Goal: Task Accomplishment & Management: Manage account settings

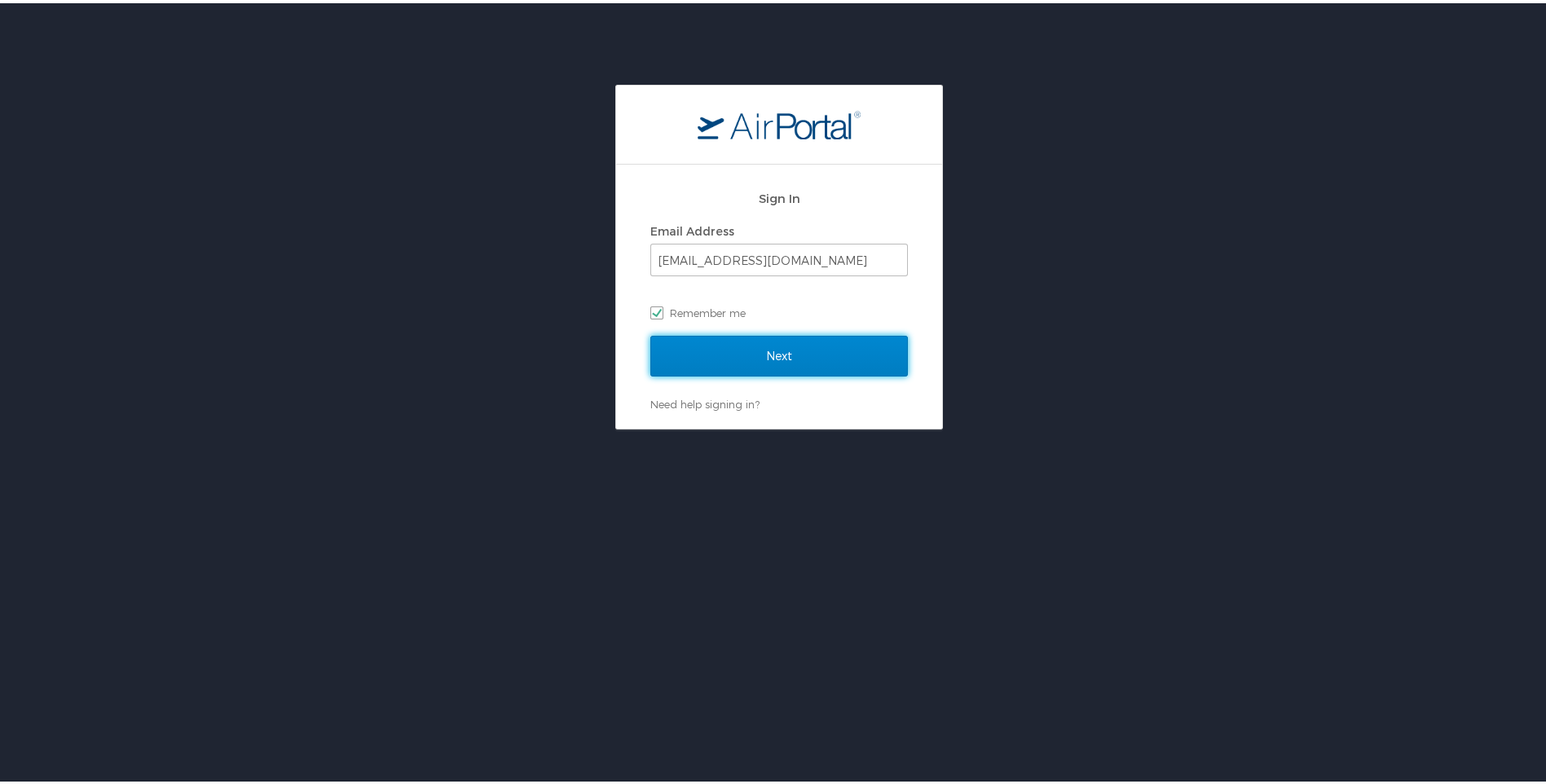
click at [801, 356] on input "Next" at bounding box center [779, 353] width 257 height 41
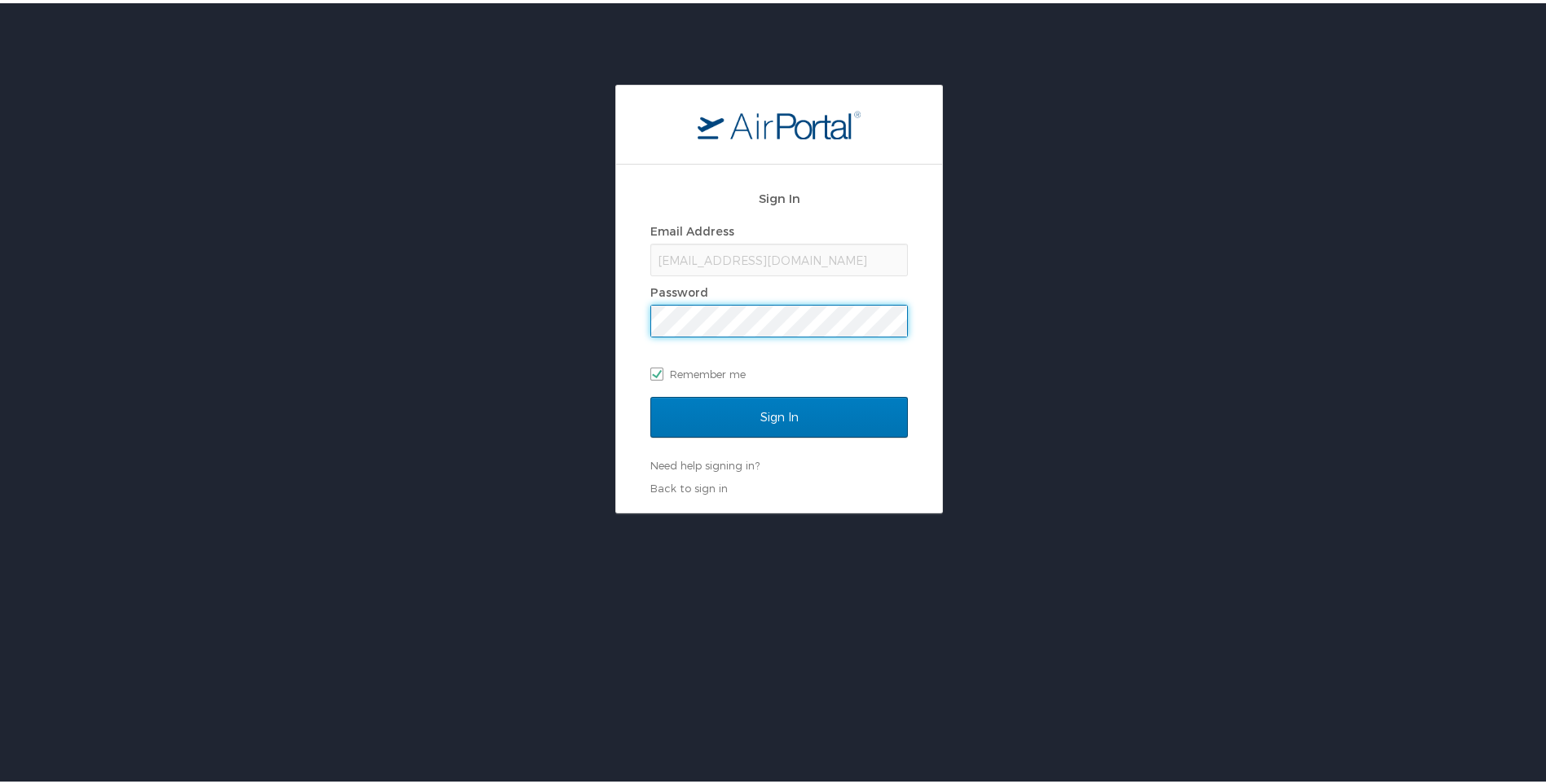
click at [651, 393] on input "Sign In" at bounding box center [779, 414] width 257 height 41
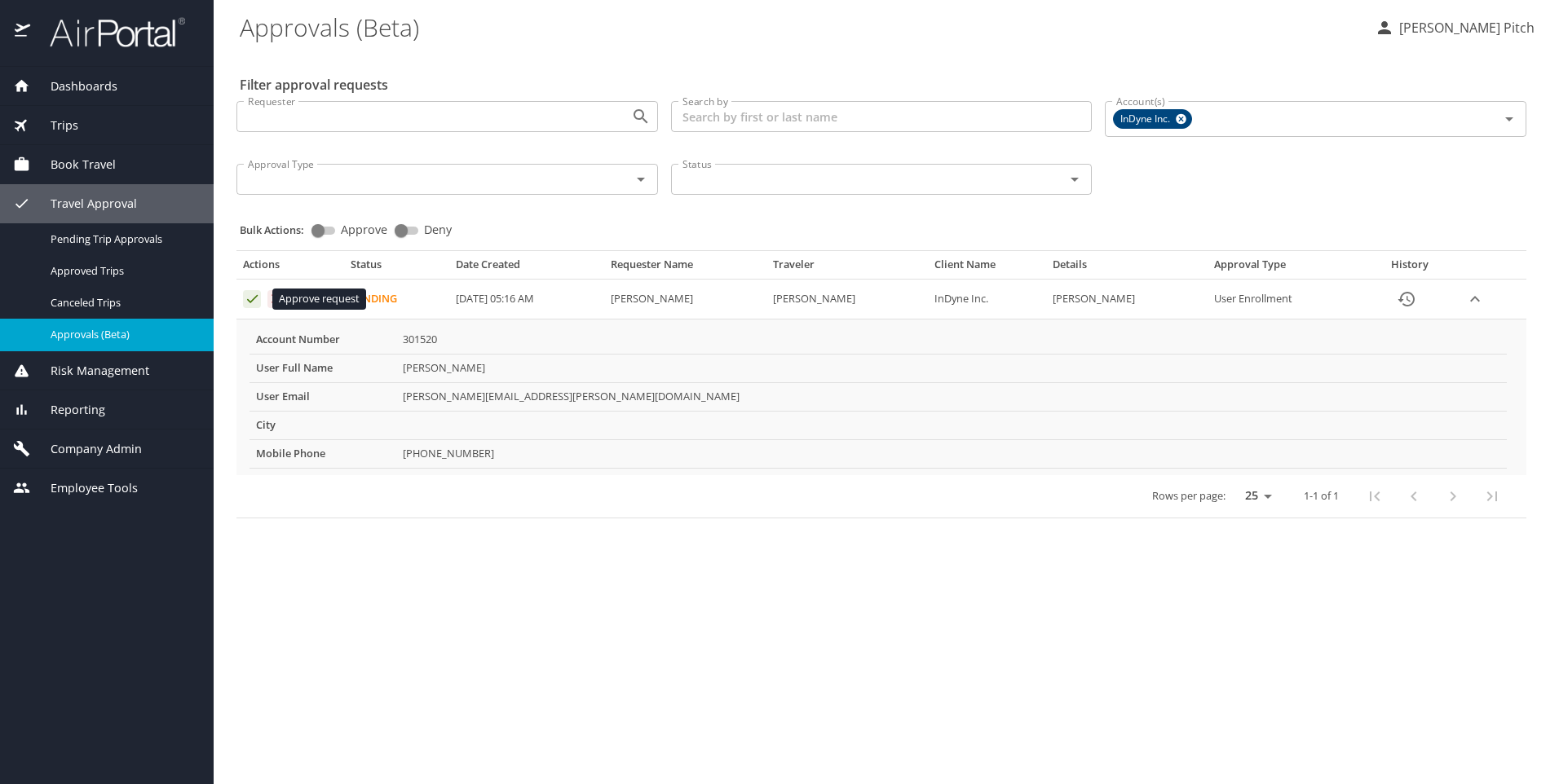
click at [249, 297] on icon "Approval table" at bounding box center [253, 299] width 16 height 16
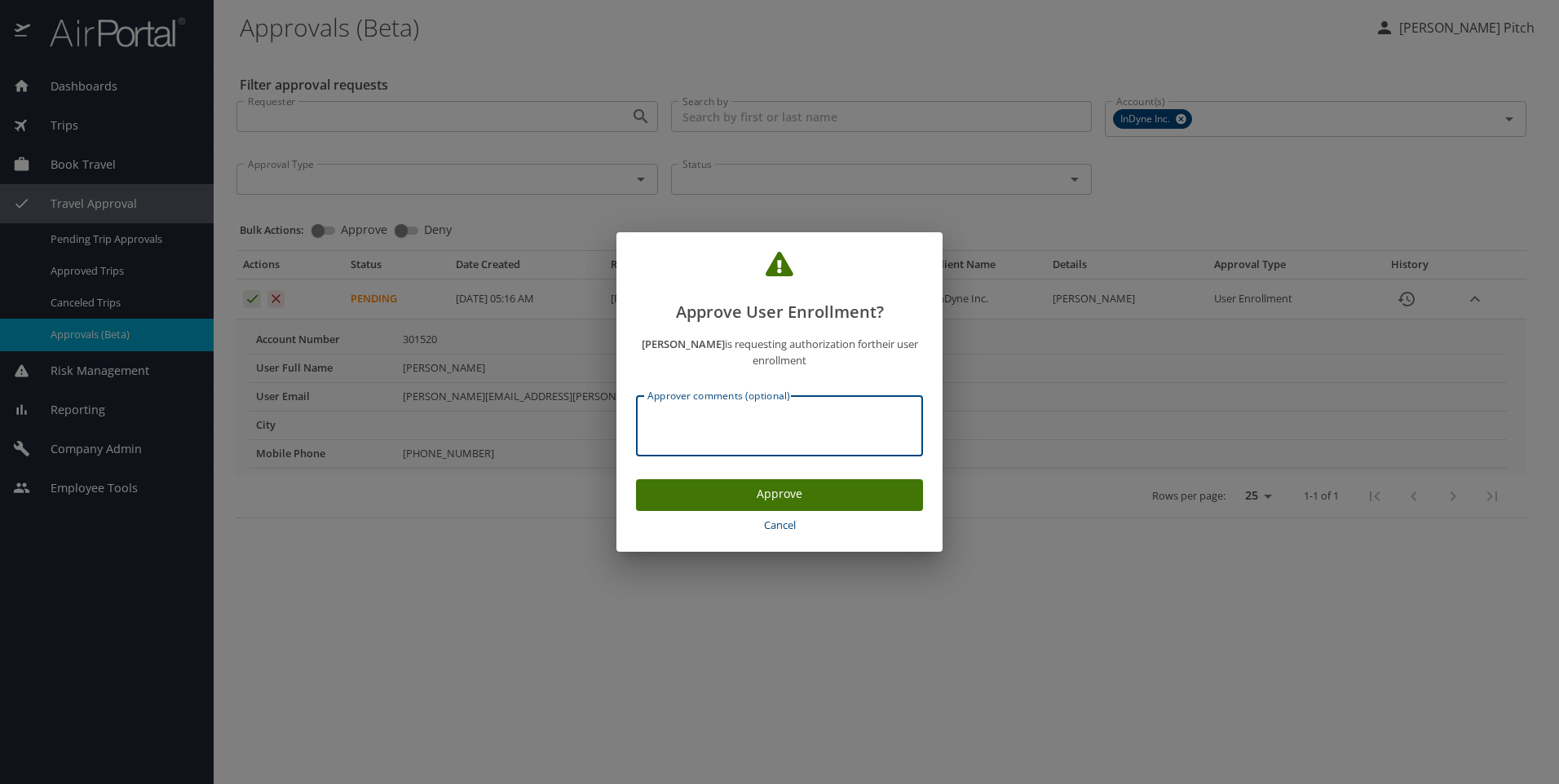
click at [731, 429] on textarea "Approver comments (optional)" at bounding box center [779, 426] width 264 height 31
type textarea "Thule New Hire"
click at [808, 490] on span "Approve" at bounding box center [779, 494] width 261 height 20
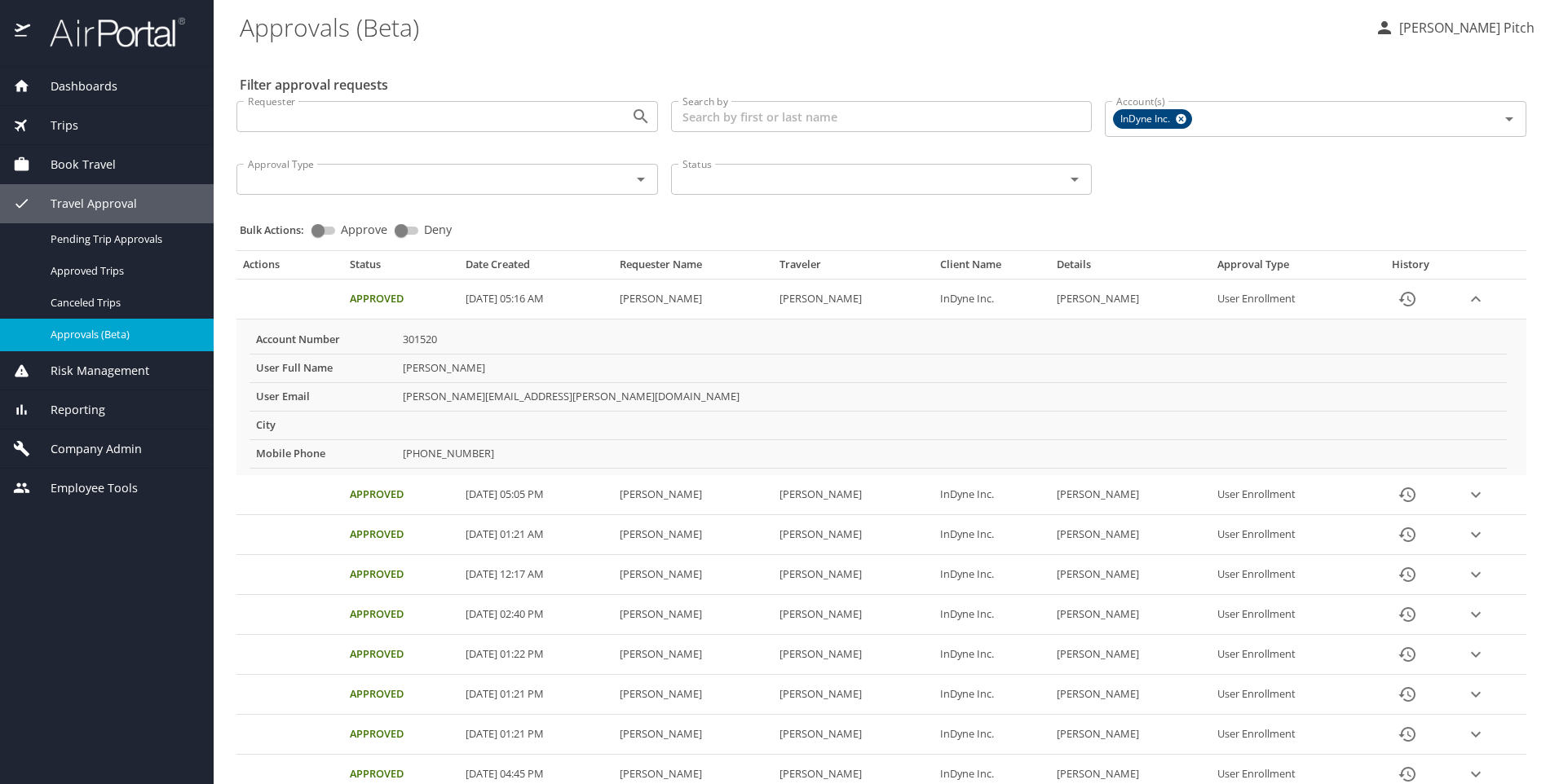
click at [1472, 303] on icon "expand row" at bounding box center [1476, 299] width 19 height 19
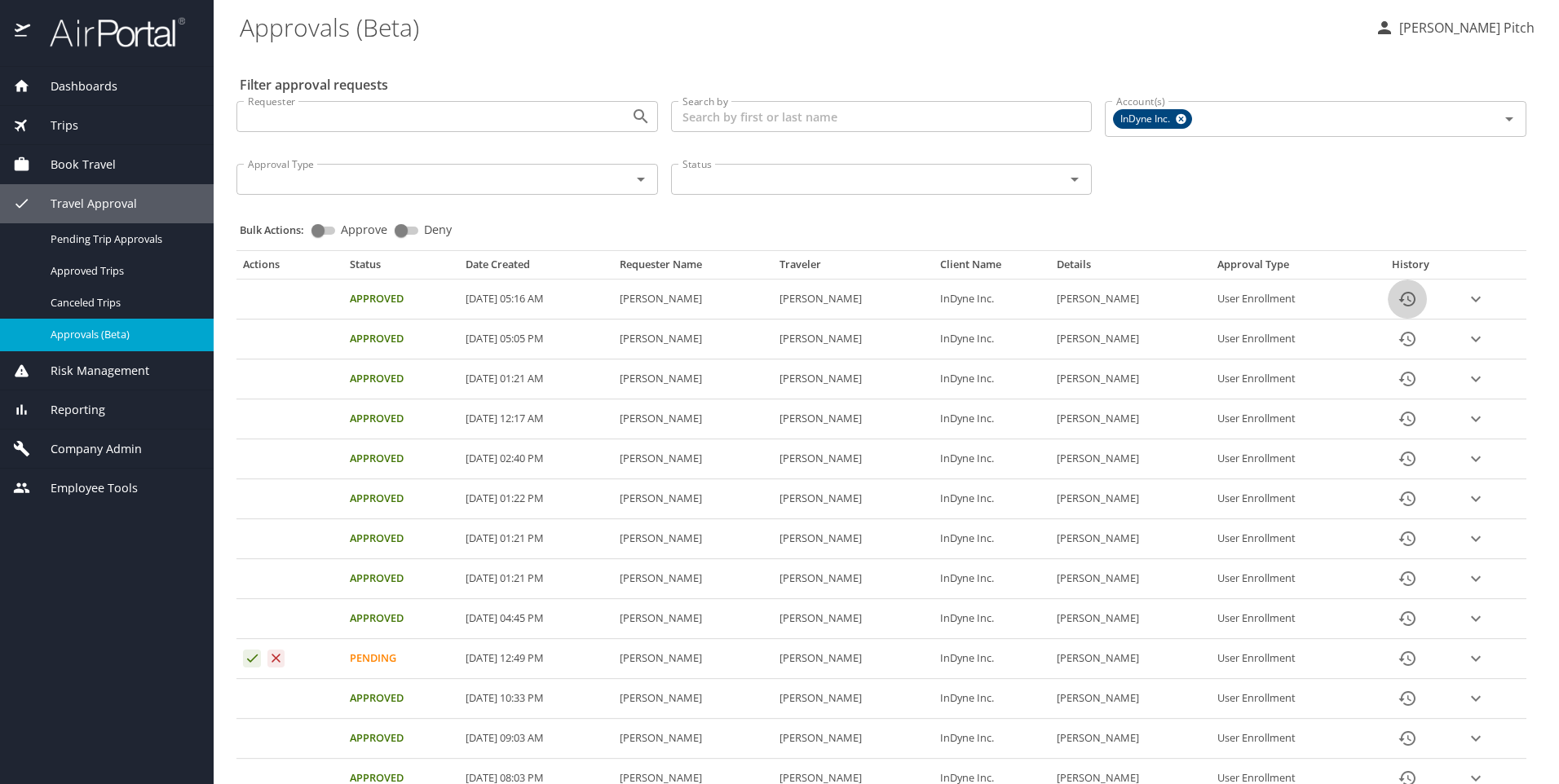
click at [1406, 301] on icon "History" at bounding box center [1408, 299] width 19 height 19
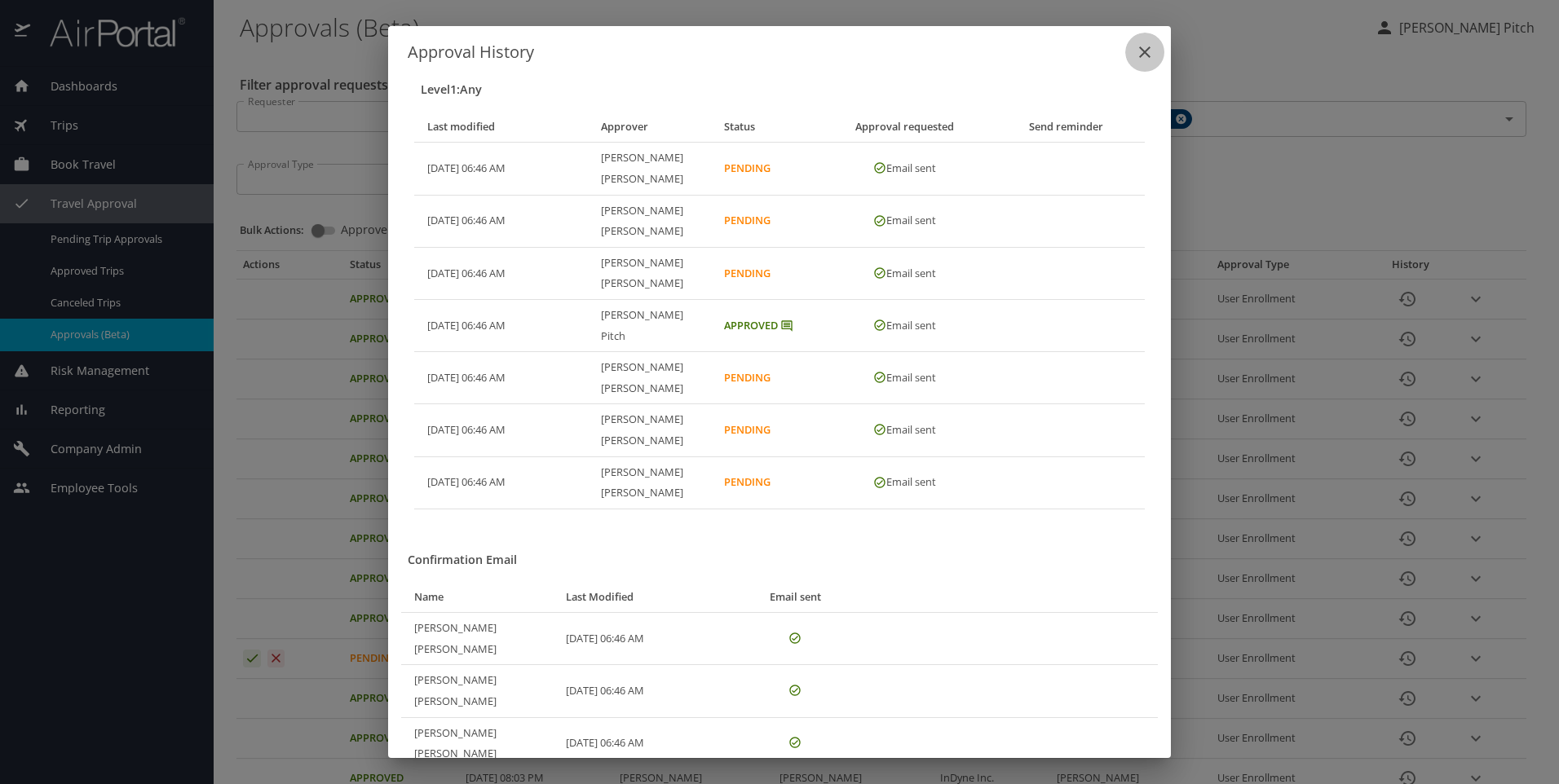
click at [1144, 51] on icon "close" at bounding box center [1145, 52] width 19 height 19
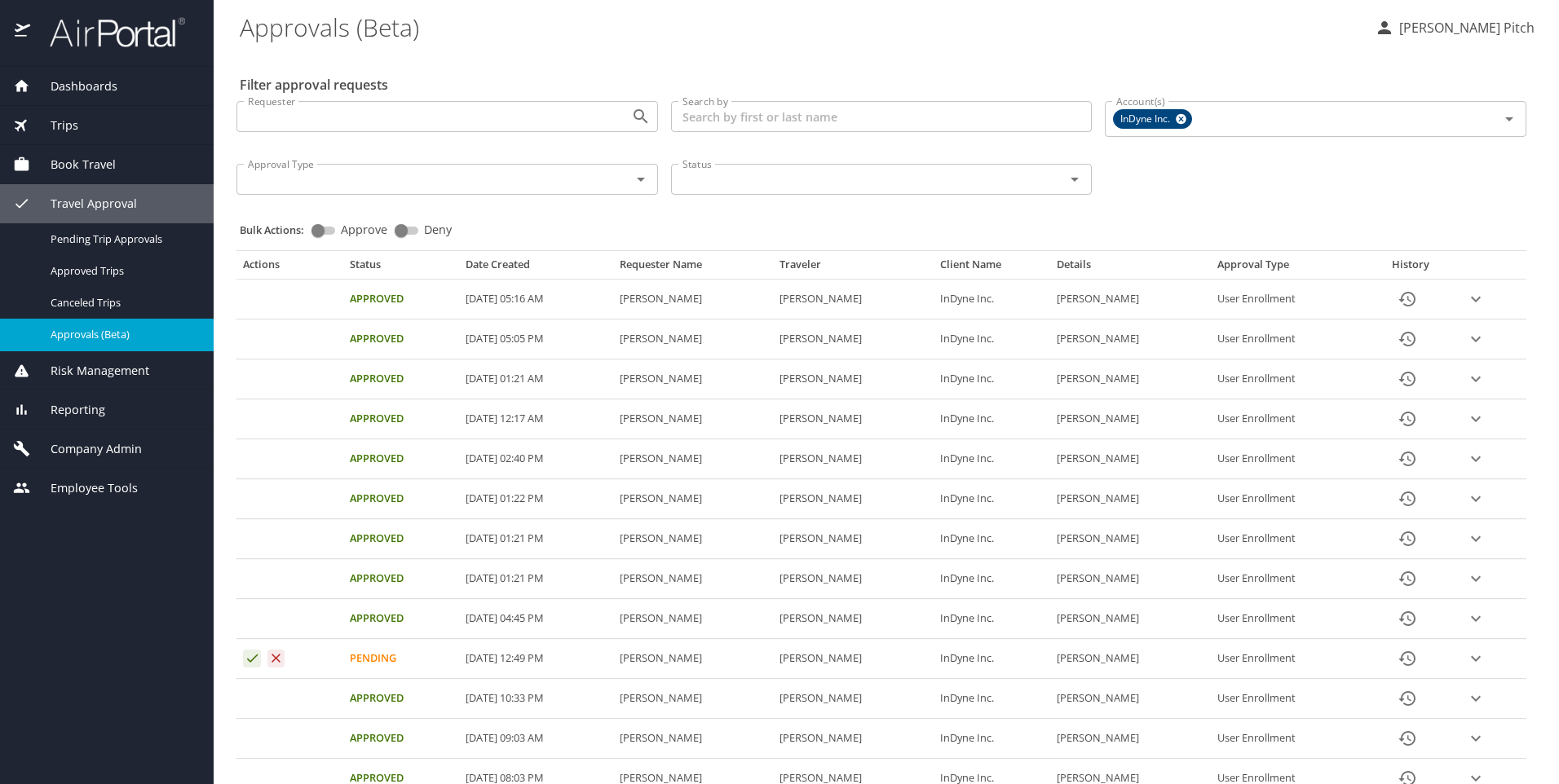
click at [100, 450] on span "Company Admin" at bounding box center [86, 449] width 111 height 18
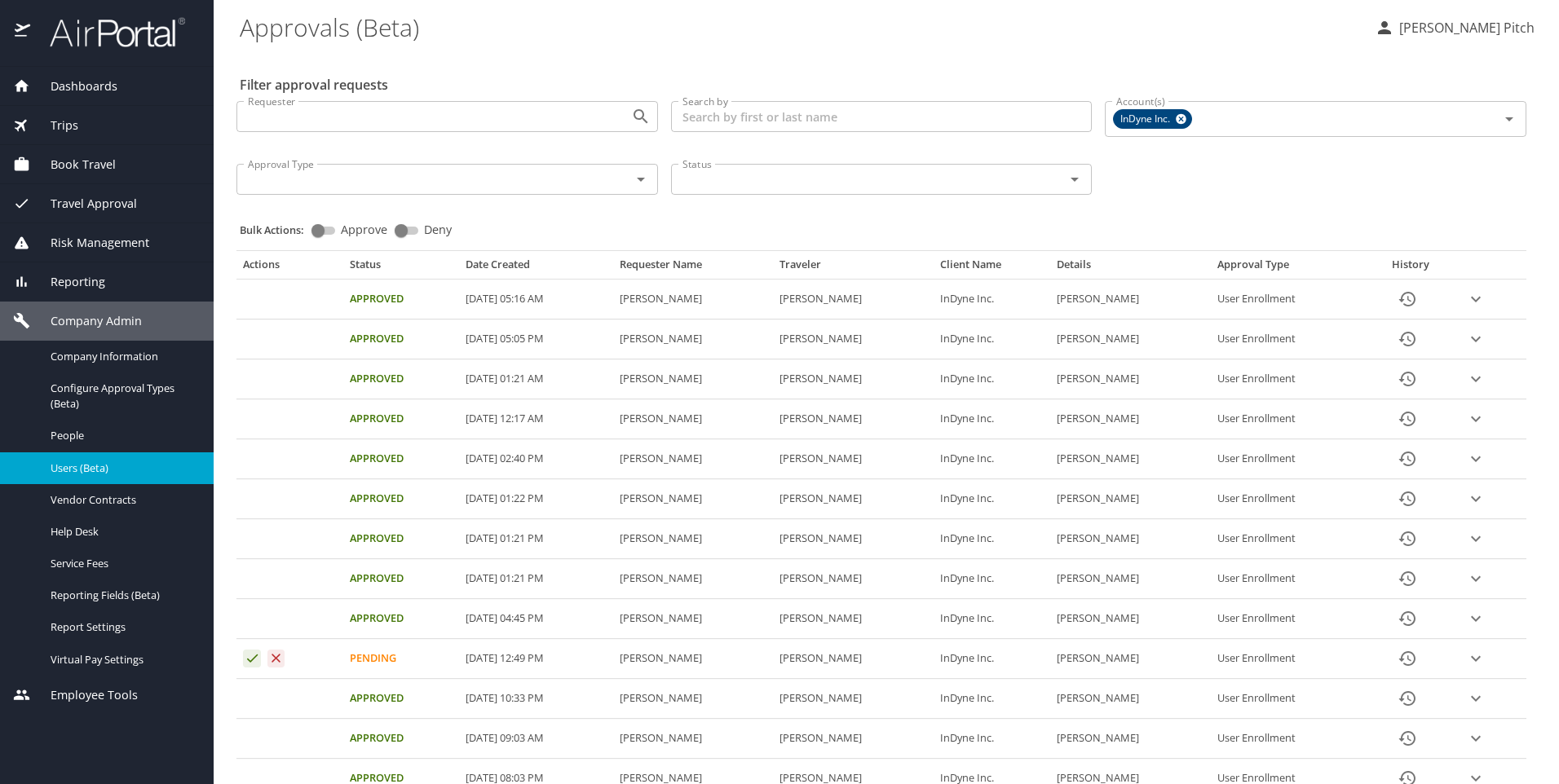
click at [76, 462] on span "Users (Beta)" at bounding box center [122, 468] width 143 height 16
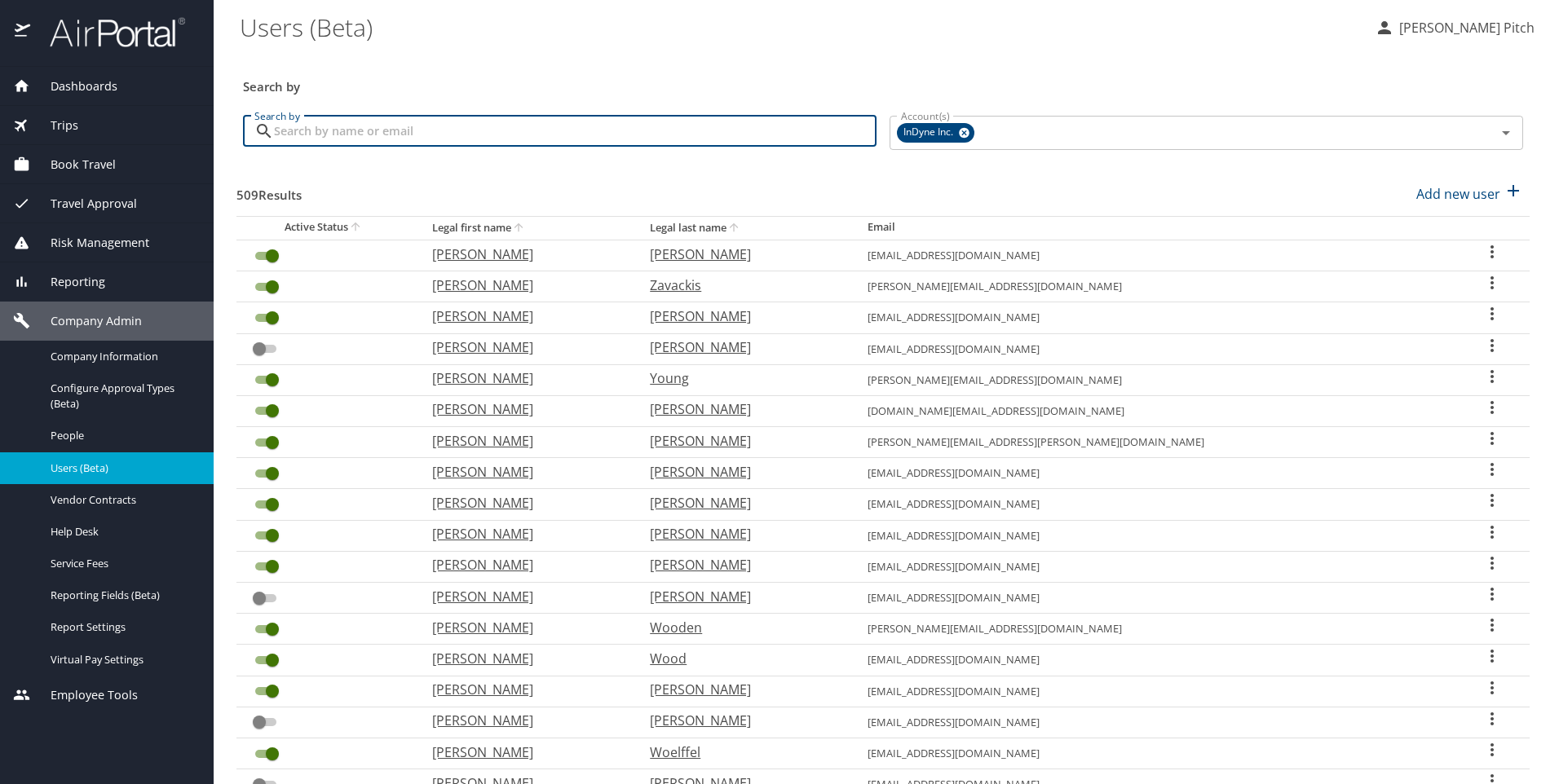
click at [387, 127] on input "Search by" at bounding box center [575, 131] width 602 height 31
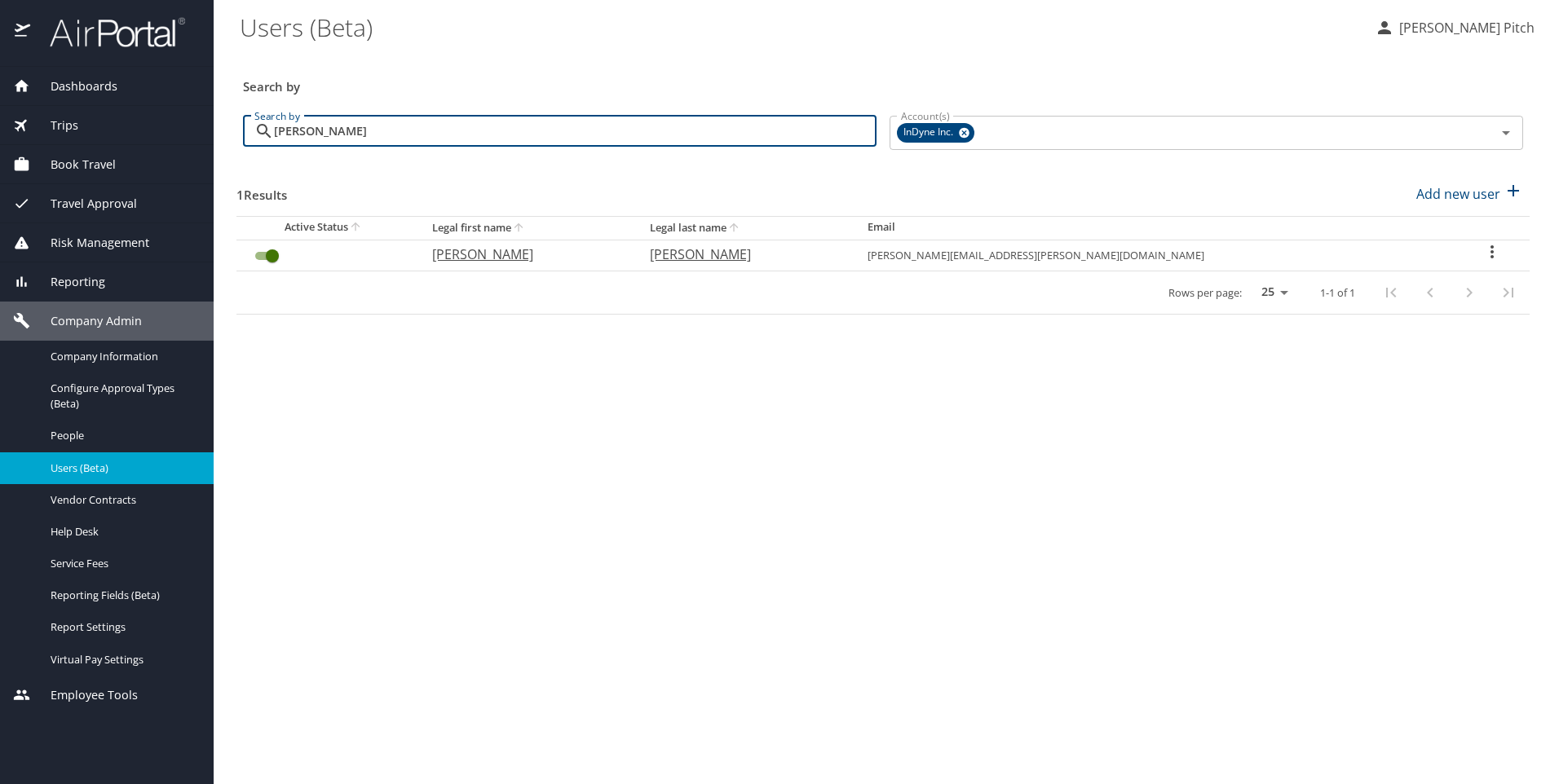
type input "[PERSON_NAME]"
click at [532, 255] on p "[PERSON_NAME]" at bounding box center [524, 255] width 185 height 19
select select "US"
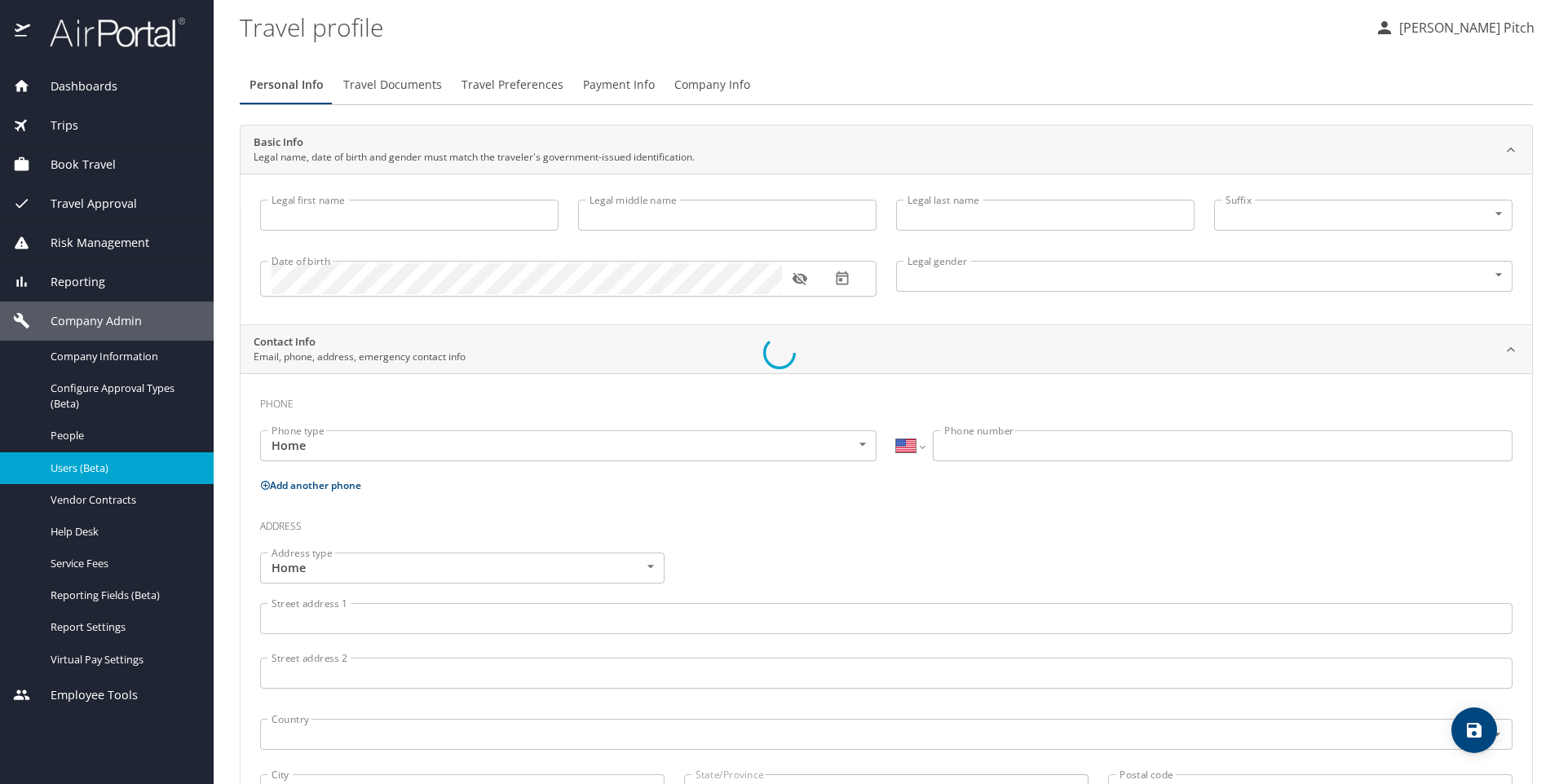
type input "[PERSON_NAME]"
type input "[DEMOGRAPHIC_DATA]"
select select "US"
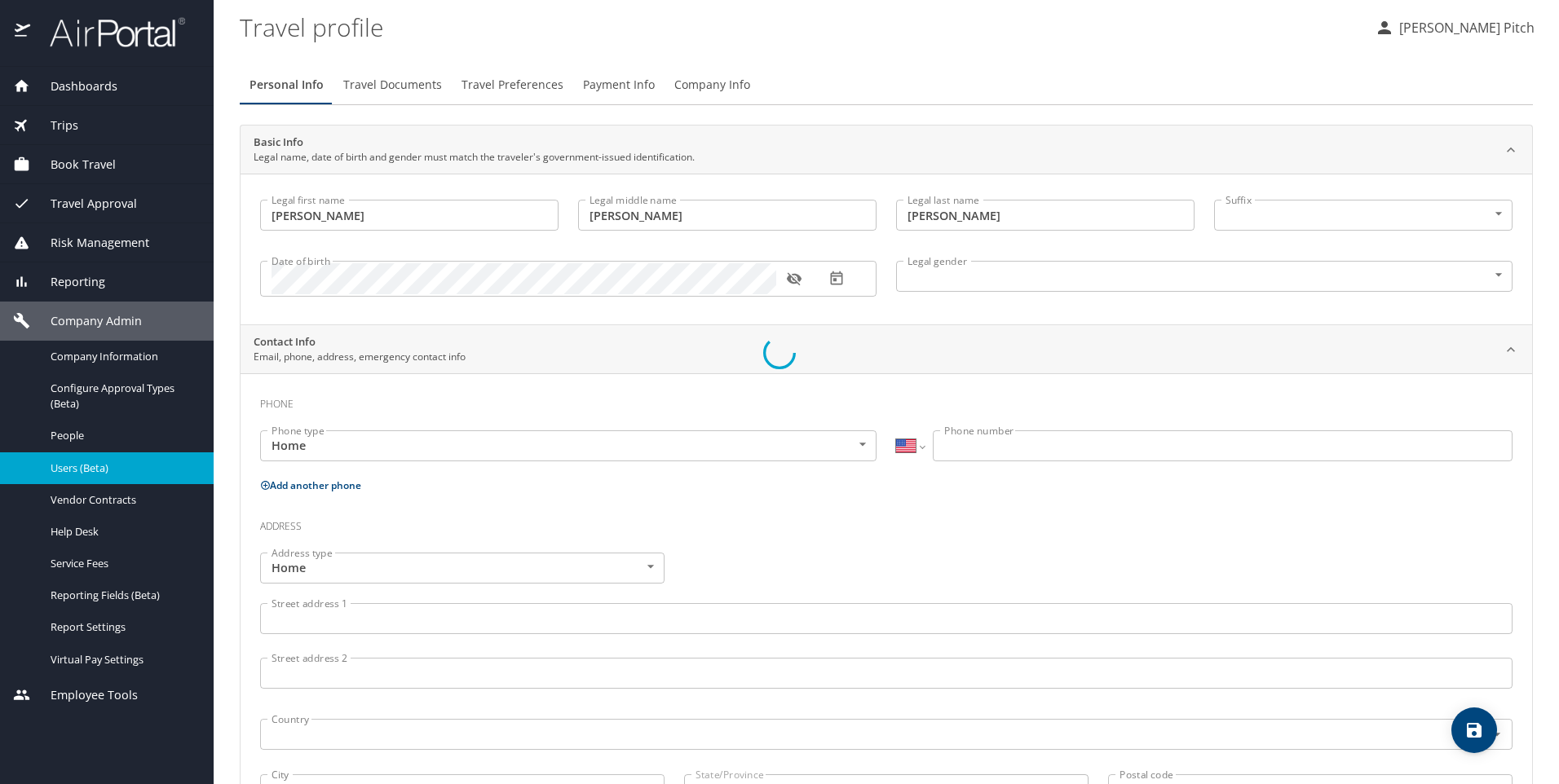
select select "US"
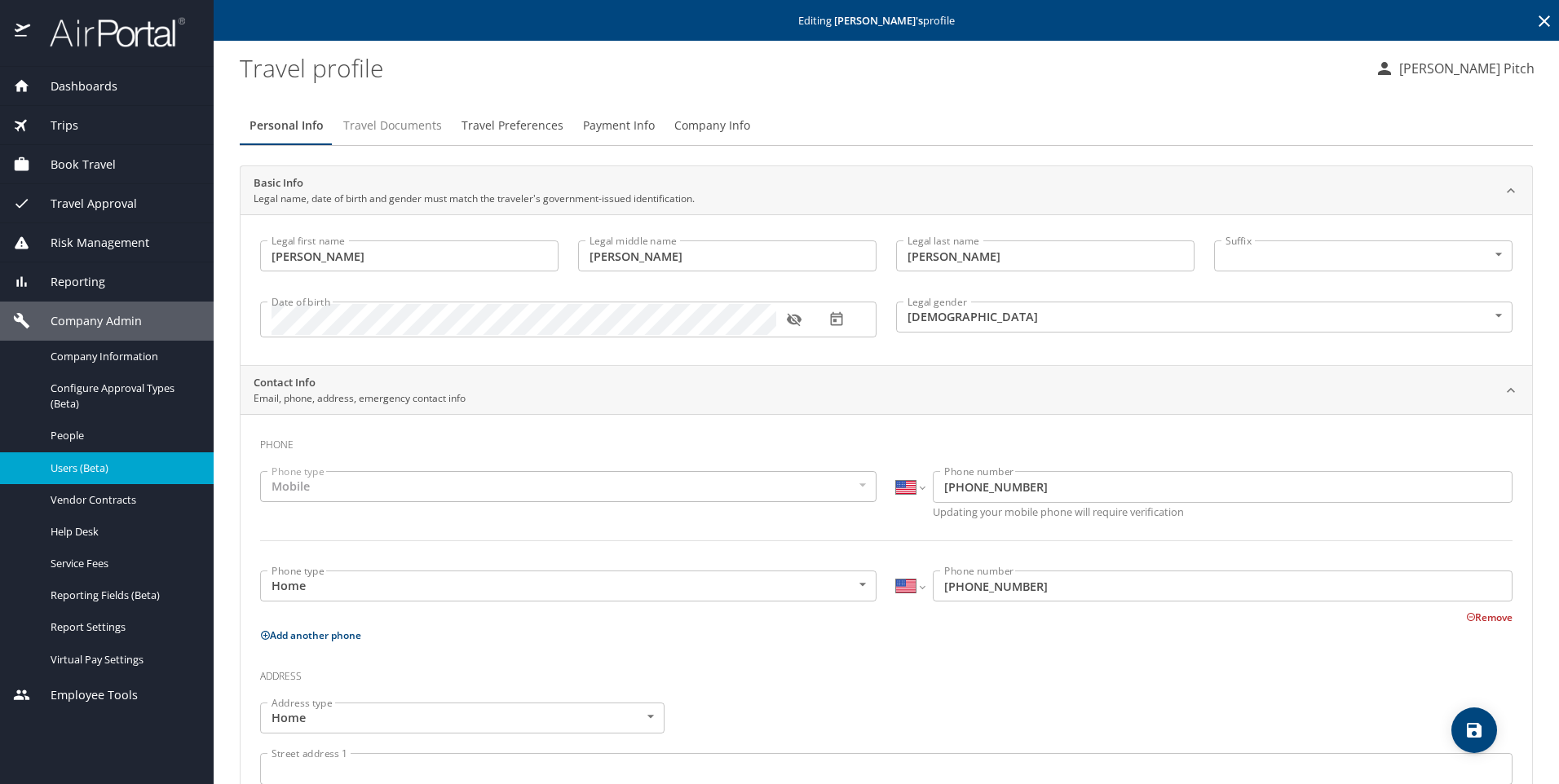
click at [381, 128] on span "Travel Documents" at bounding box center [393, 126] width 99 height 20
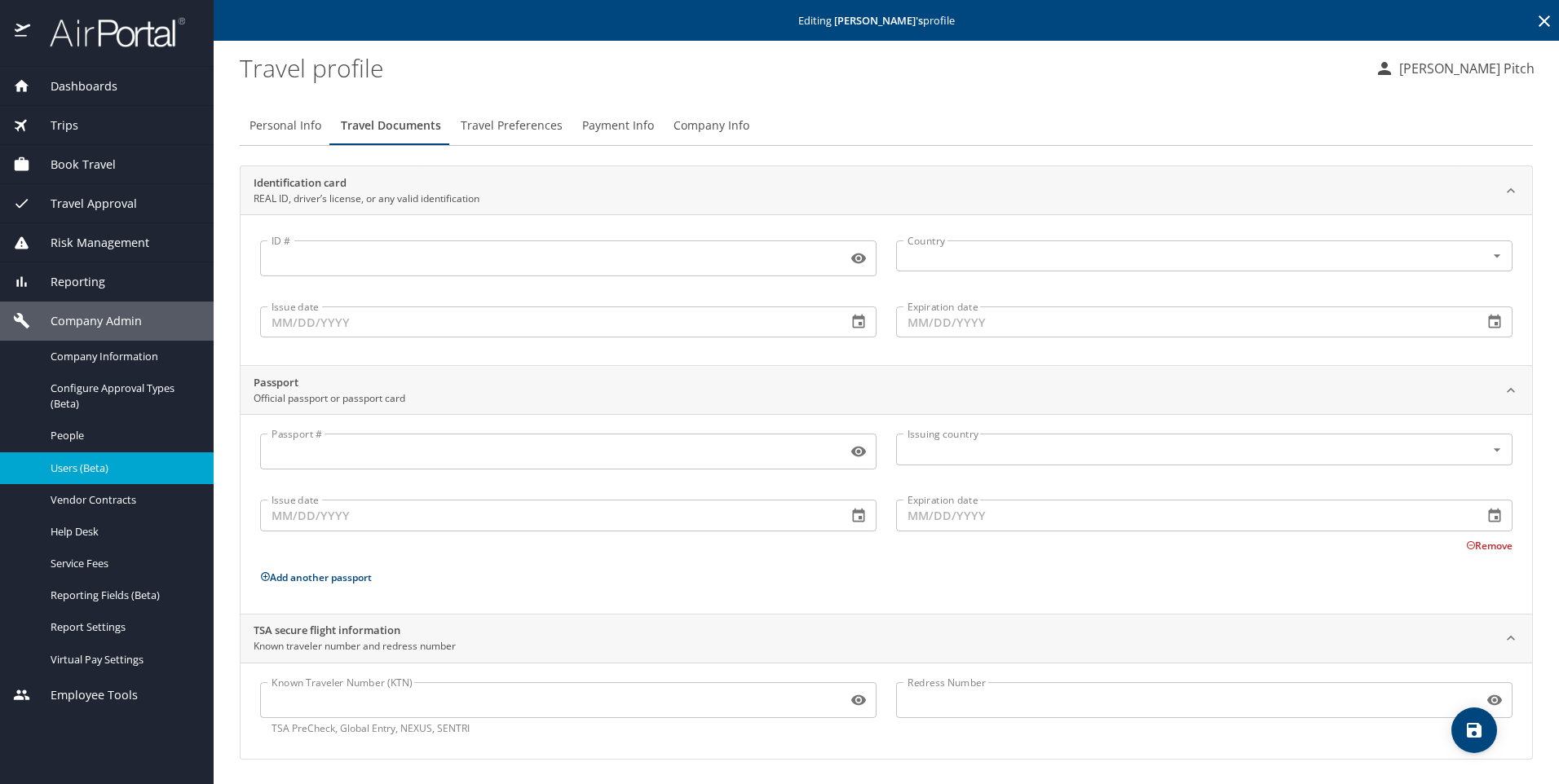
scroll to position [2, 0]
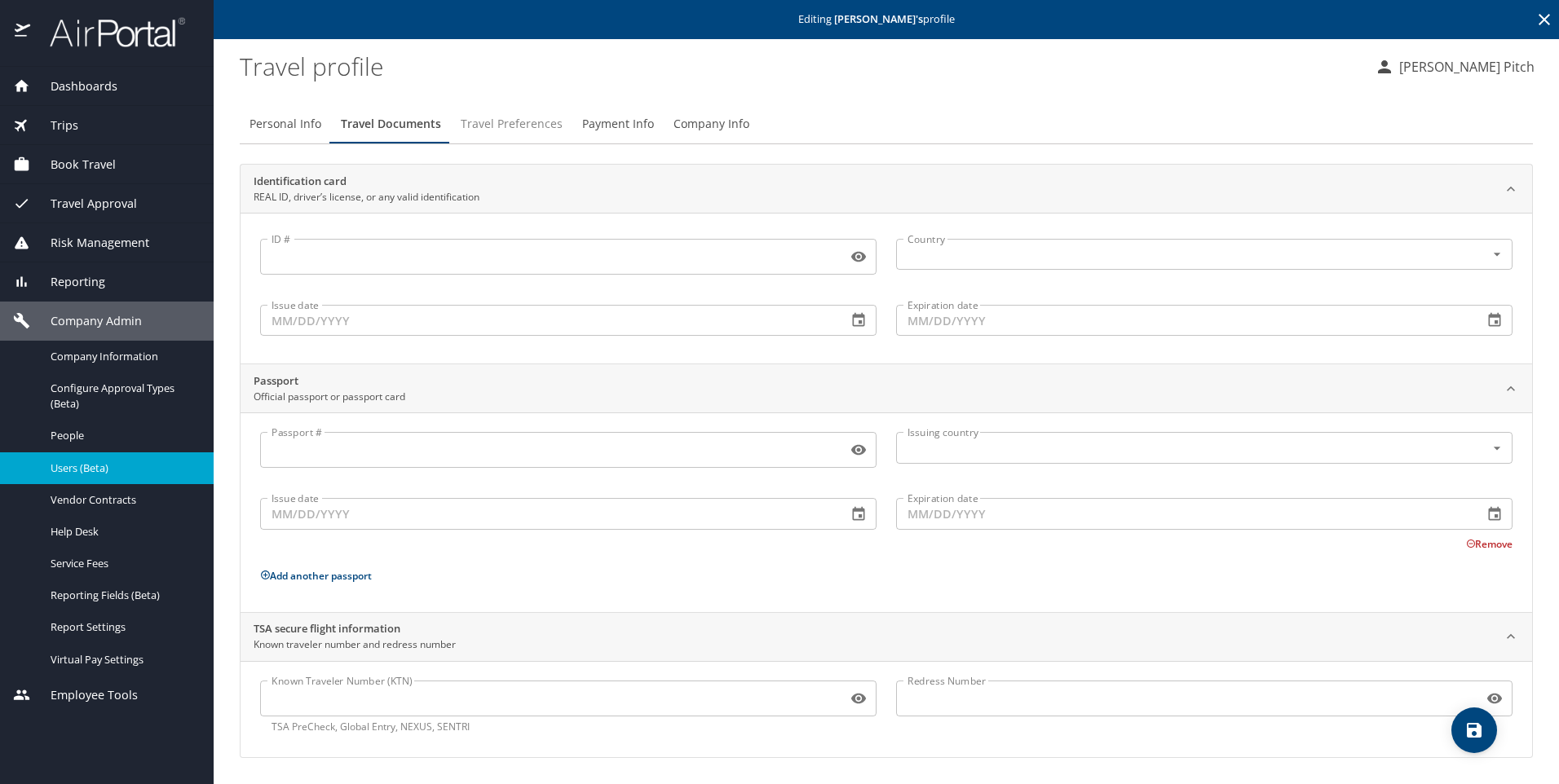
click at [496, 127] on span "Travel Preferences" at bounding box center [511, 124] width 102 height 20
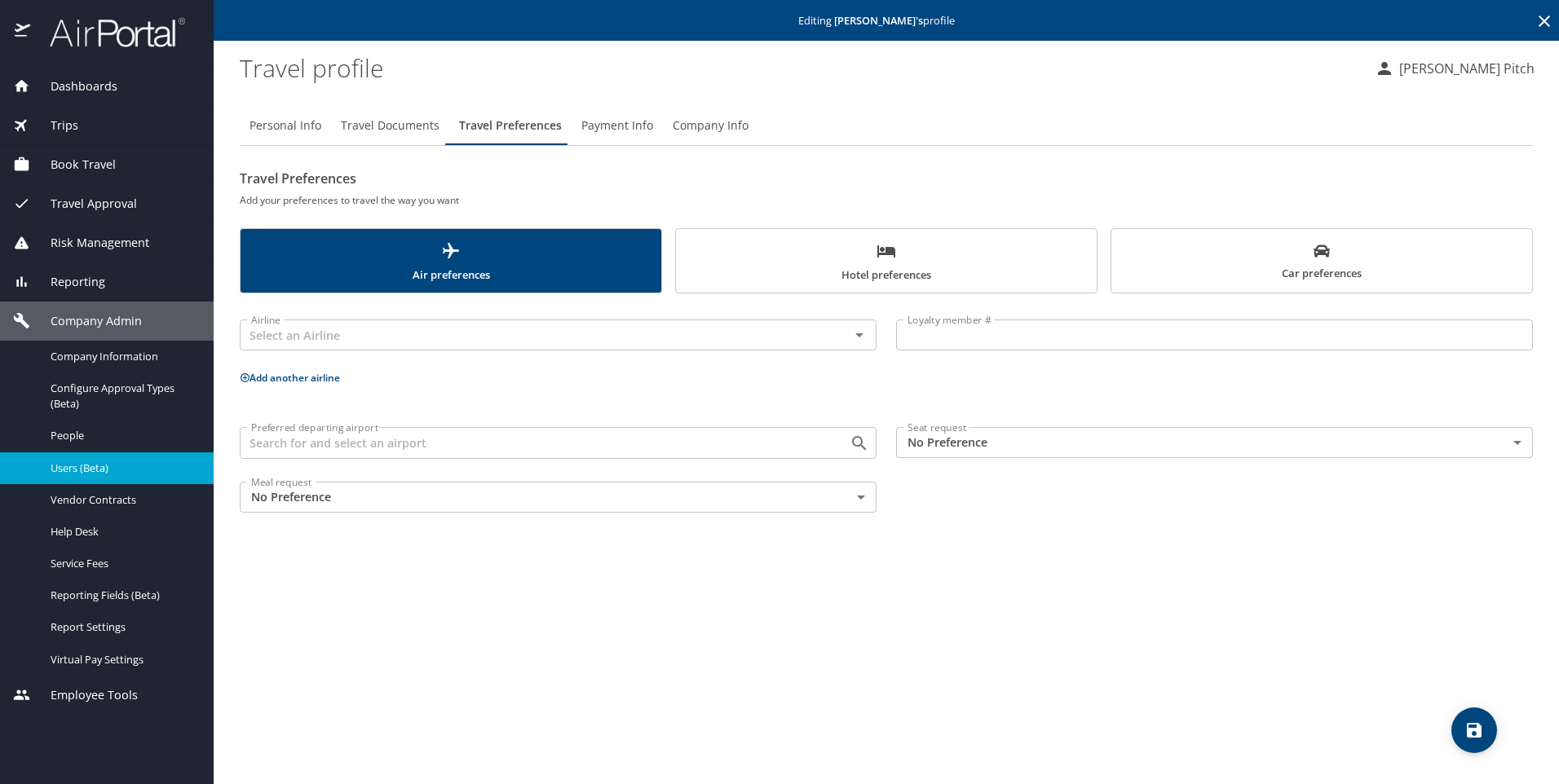
scroll to position [0, 0]
click at [607, 125] on span "Payment Info" at bounding box center [617, 126] width 72 height 20
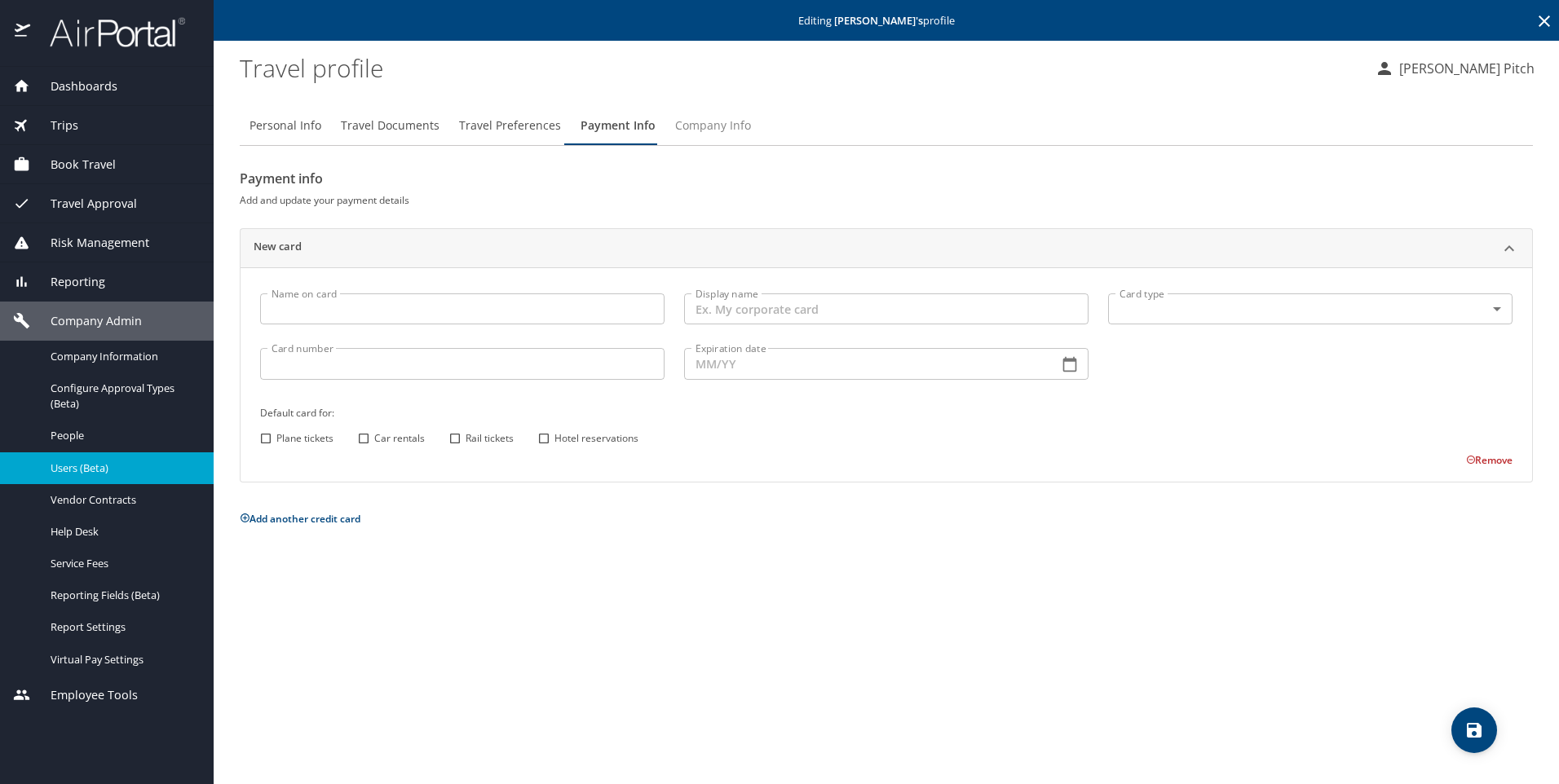
click at [710, 120] on span "Company Info" at bounding box center [714, 126] width 76 height 20
